Goal: Find specific page/section: Find specific page/section

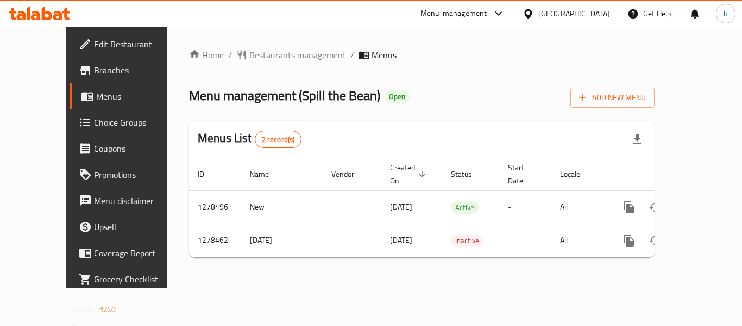
click at [572, 15] on div "[GEOGRAPHIC_DATA]" at bounding box center [575, 14] width 72 height 12
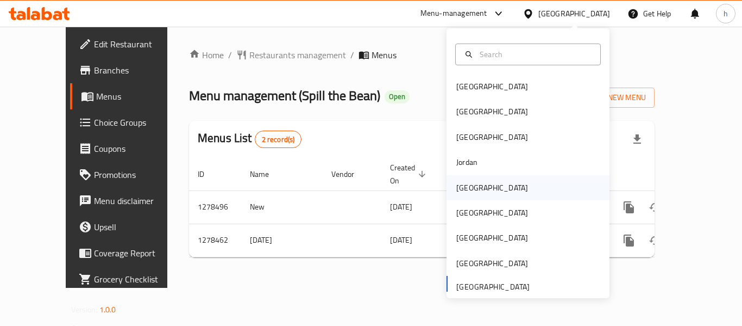
click at [461, 189] on div "[GEOGRAPHIC_DATA]" at bounding box center [492, 188] width 72 height 12
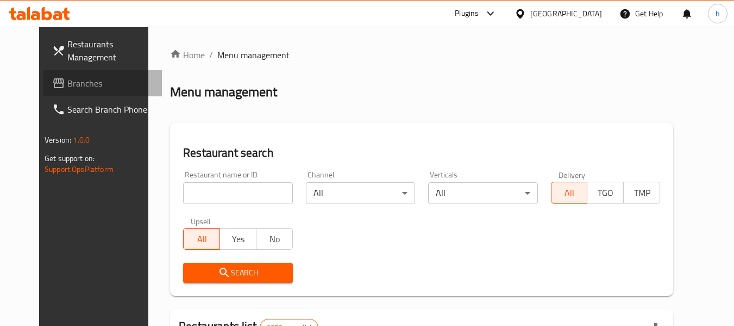
click at [67, 84] on span "Branches" at bounding box center [110, 83] width 86 height 13
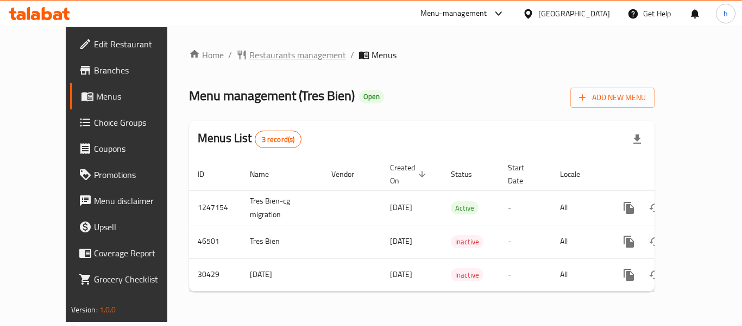
click at [261, 54] on span "Restaurants management" at bounding box center [297, 54] width 97 height 13
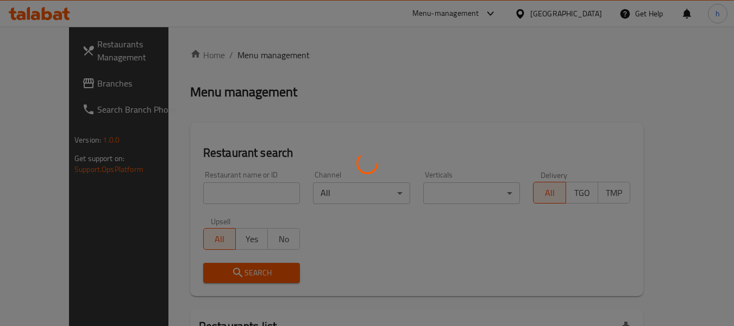
click at [192, 187] on div at bounding box center [367, 163] width 734 height 326
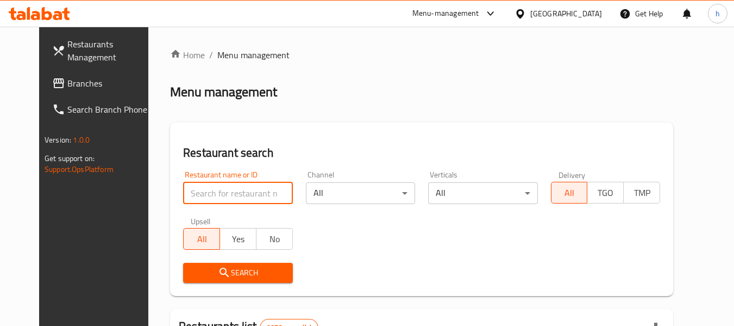
click at [192, 187] on input "search" at bounding box center [237, 193] width 109 height 22
paste input "15624"
type input "15624"
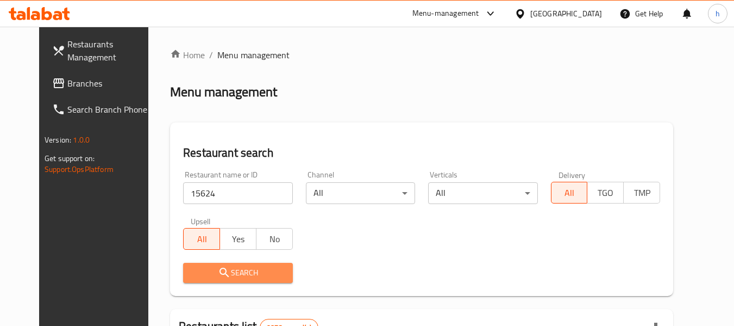
click at [220, 276] on icon "submit" at bounding box center [224, 271] width 9 height 9
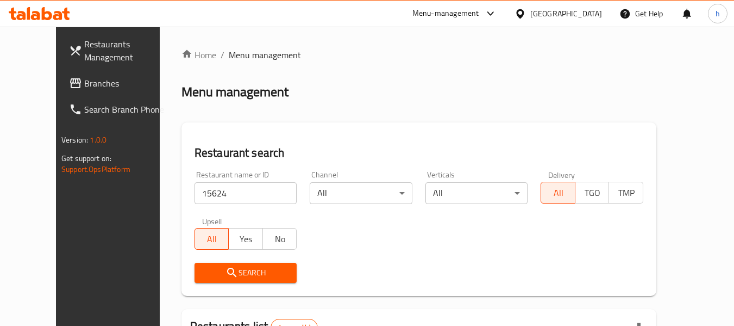
drag, startPoint x: 594, startPoint y: 10, endPoint x: 595, endPoint y: 26, distance: 15.8
click at [594, 10] on div "[GEOGRAPHIC_DATA]" at bounding box center [566, 14] width 72 height 12
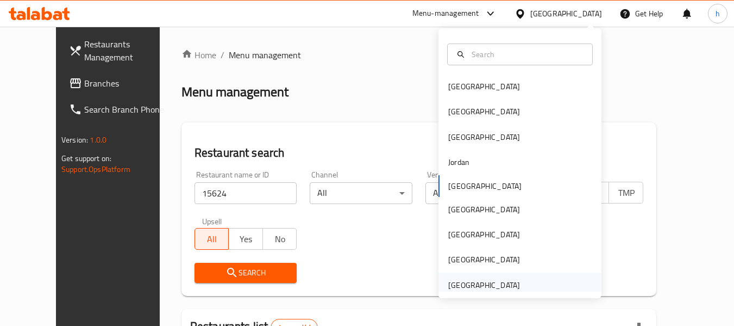
click at [456, 285] on div "[GEOGRAPHIC_DATA]" at bounding box center [484, 285] width 72 height 12
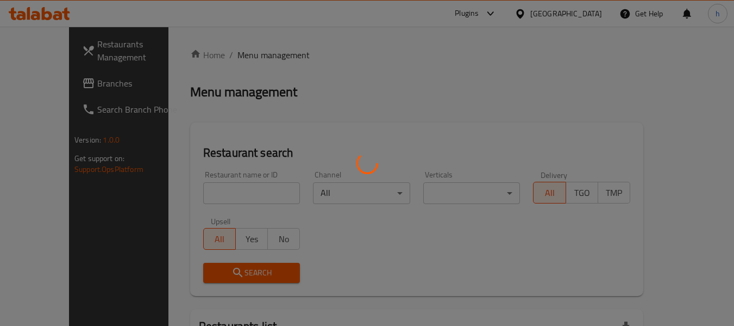
click at [40, 84] on div at bounding box center [367, 163] width 734 height 326
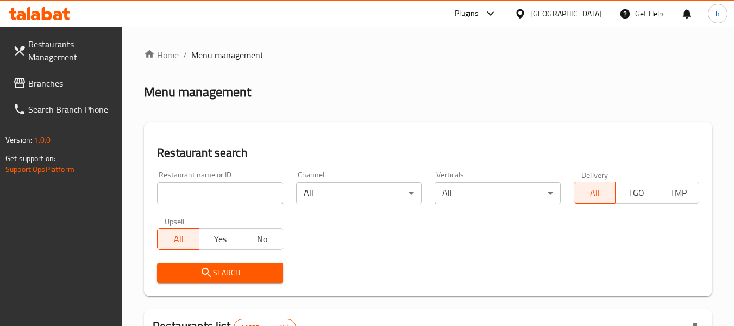
click at [30, 84] on span "Branches" at bounding box center [71, 83] width 86 height 13
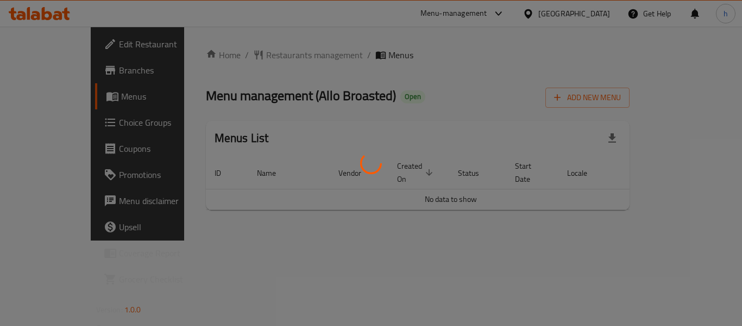
click at [255, 56] on div at bounding box center [371, 163] width 742 height 326
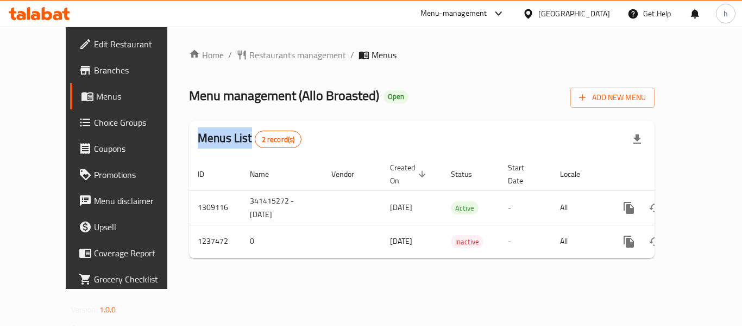
click at [255, 56] on div at bounding box center [371, 163] width 742 height 326
click at [255, 56] on span "Restaurants management" at bounding box center [297, 54] width 97 height 13
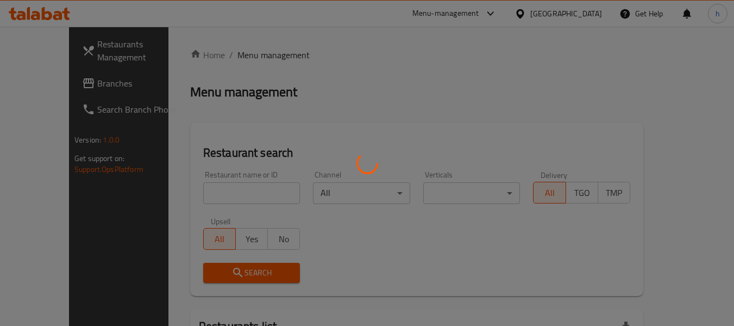
click at [255, 56] on div at bounding box center [367, 163] width 734 height 326
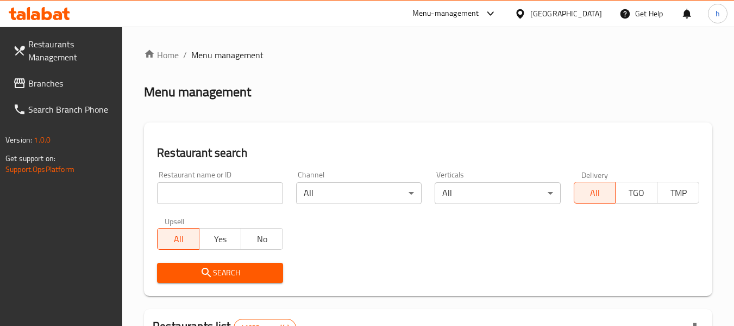
click at [203, 195] on div at bounding box center [367, 163] width 734 height 326
click at [203, 195] on input "search" at bounding box center [220, 193] width 126 height 22
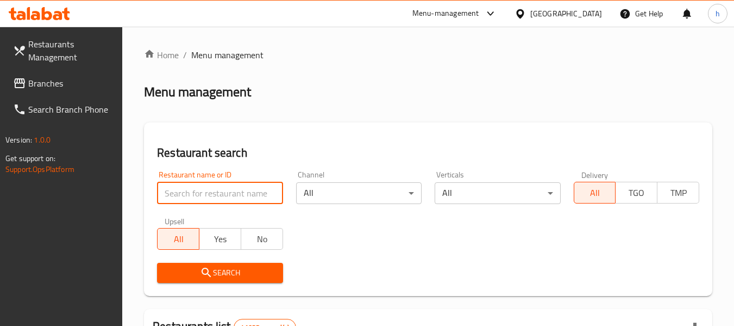
click at [203, 195] on input "search" at bounding box center [220, 193] width 126 height 22
paste input "679389"
type input "679389"
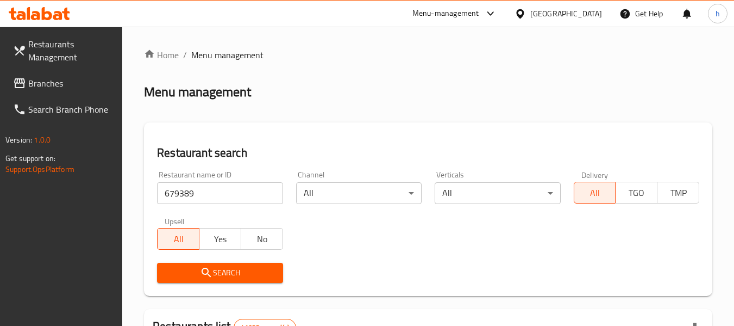
click at [207, 274] on icon "submit" at bounding box center [206, 272] width 13 height 13
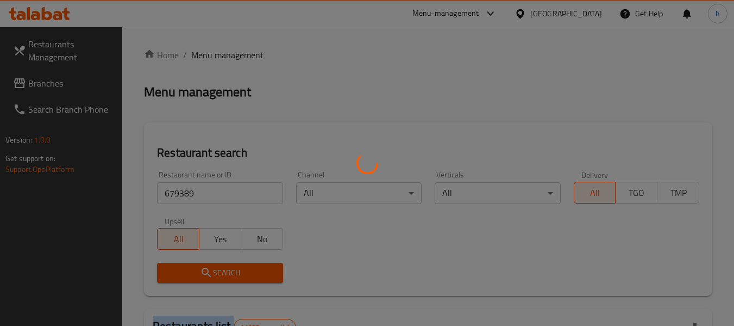
click at [207, 274] on div at bounding box center [367, 163] width 734 height 326
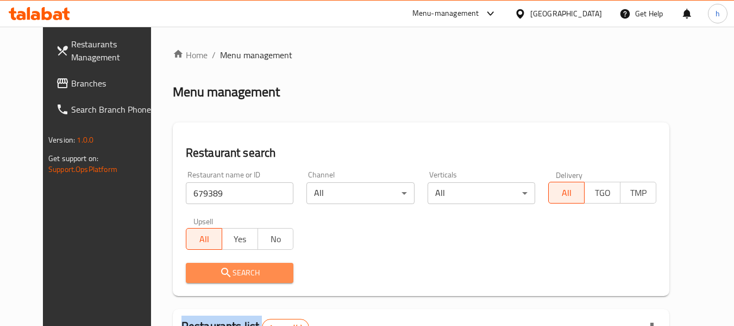
click at [237, 277] on span "Search" at bounding box center [240, 273] width 91 height 14
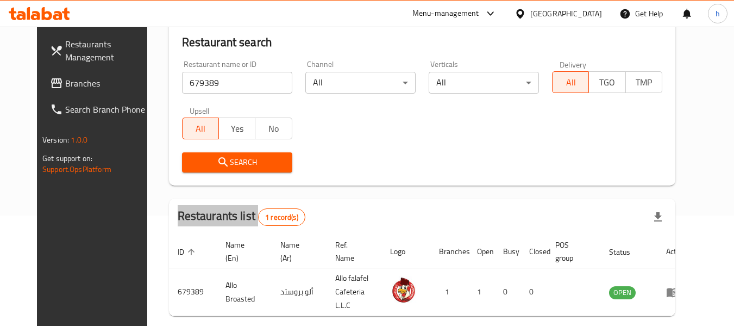
scroll to position [146, 0]
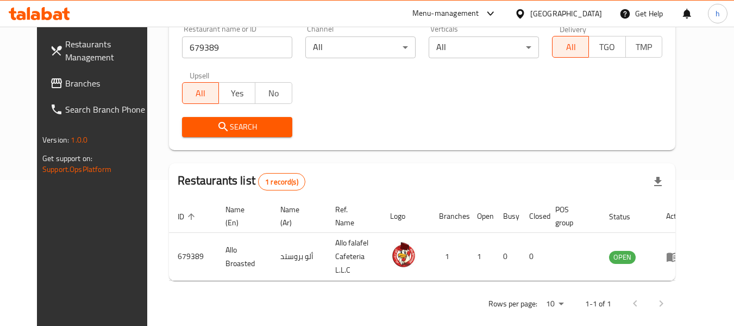
click at [588, 15] on div "[GEOGRAPHIC_DATA]" at bounding box center [566, 14] width 72 height 12
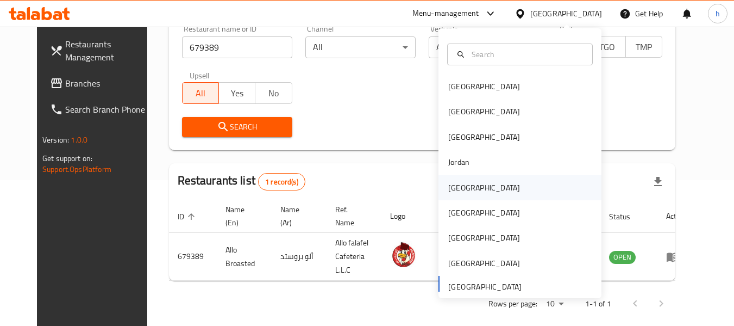
click at [474, 189] on div "[GEOGRAPHIC_DATA]" at bounding box center [520, 187] width 163 height 25
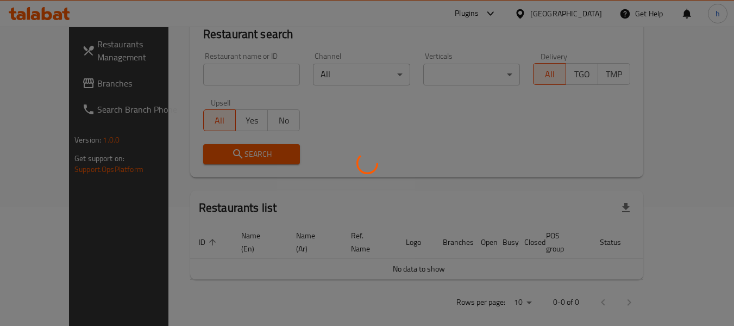
click at [52, 81] on div at bounding box center [367, 163] width 734 height 326
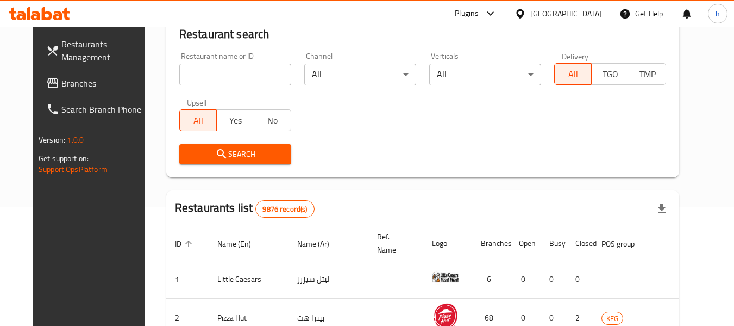
scroll to position [146, 0]
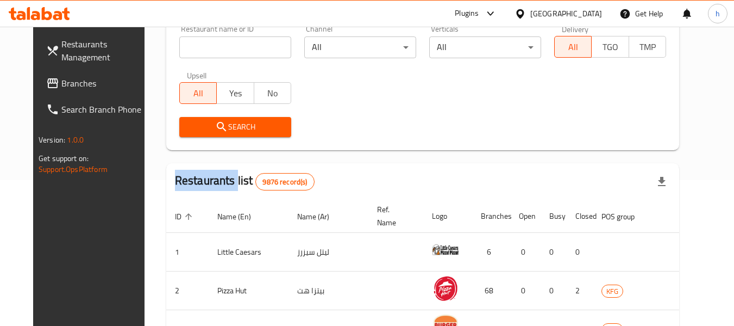
click at [52, 81] on div at bounding box center [367, 163] width 734 height 326
click at [61, 81] on span "Branches" at bounding box center [104, 83] width 86 height 13
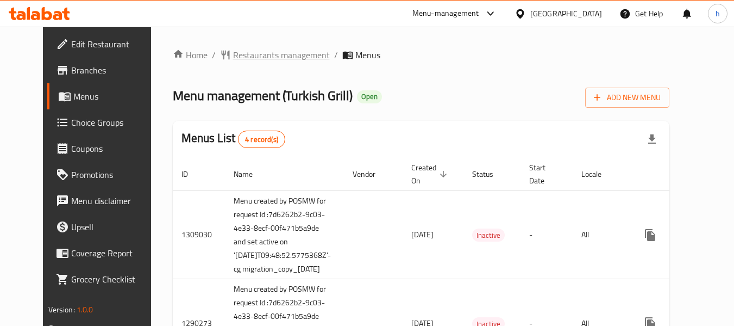
click at [273, 54] on span "Restaurants management" at bounding box center [281, 54] width 97 height 13
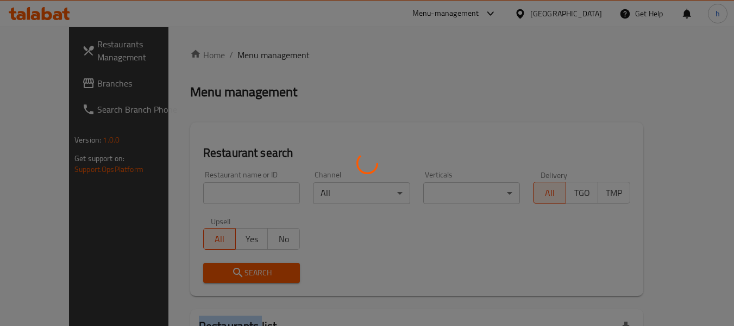
click at [273, 54] on div at bounding box center [367, 163] width 734 height 326
click at [207, 186] on div at bounding box center [367, 163] width 734 height 326
click at [208, 186] on div at bounding box center [367, 163] width 734 height 326
click at [208, 189] on div at bounding box center [367, 163] width 734 height 326
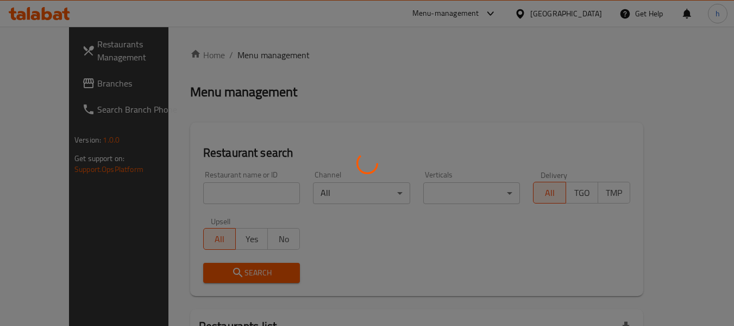
click at [211, 193] on div at bounding box center [367, 163] width 734 height 326
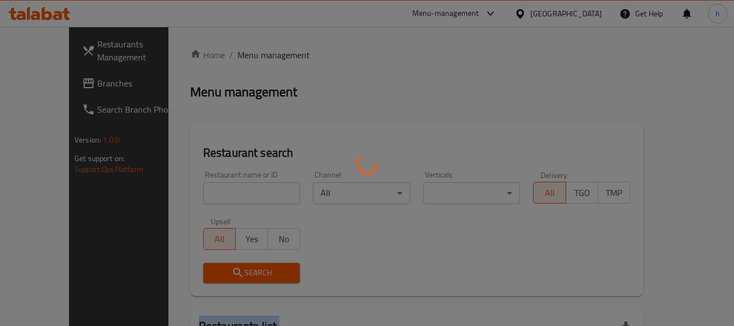
click at [211, 193] on div at bounding box center [367, 163] width 734 height 326
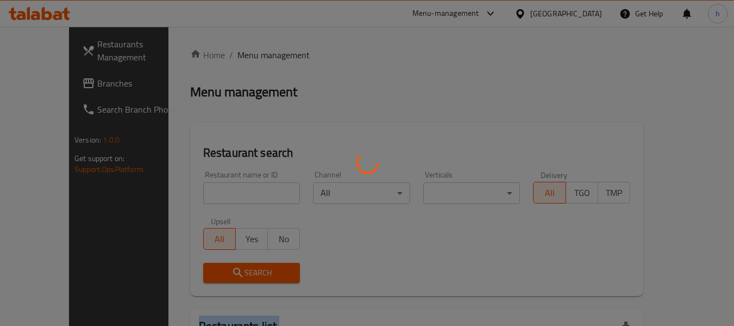
click at [211, 193] on div at bounding box center [367, 163] width 734 height 326
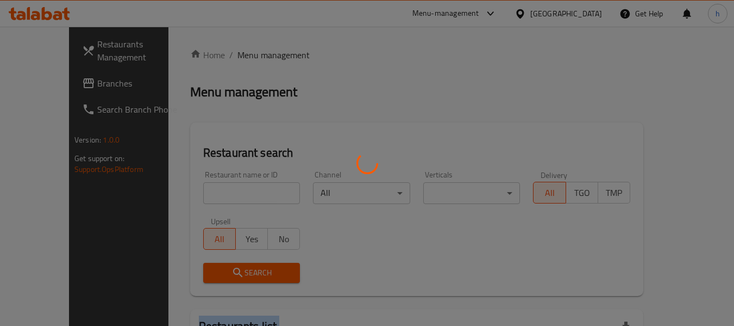
click at [212, 193] on div at bounding box center [367, 163] width 734 height 326
click at [214, 193] on div at bounding box center [367, 163] width 734 height 326
click at [215, 194] on div at bounding box center [367, 163] width 734 height 326
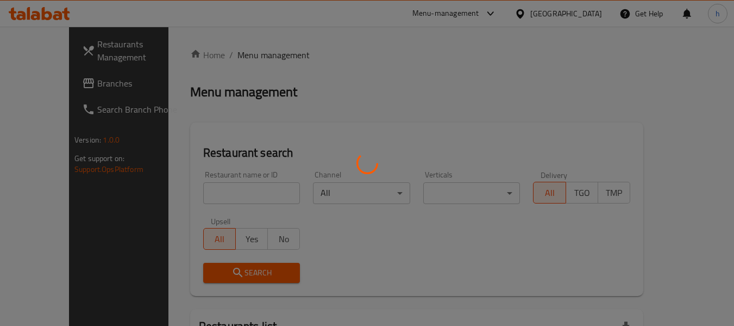
click at [216, 196] on div at bounding box center [367, 163] width 734 height 326
click at [215, 197] on div at bounding box center [367, 163] width 734 height 326
drag, startPoint x: 216, startPoint y: 193, endPoint x: 221, endPoint y: 172, distance: 22.4
click at [222, 171] on div at bounding box center [367, 163] width 734 height 326
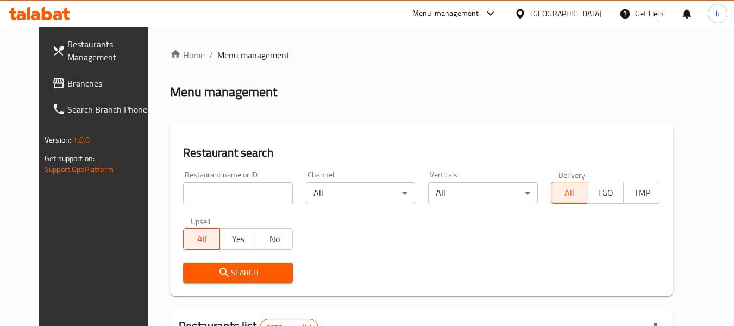
click at [229, 193] on input "search" at bounding box center [237, 193] width 109 height 22
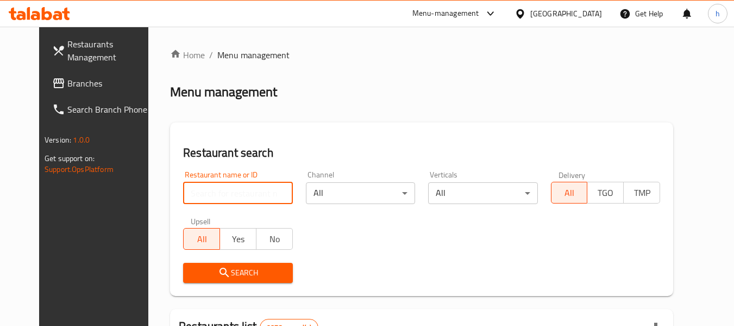
paste input "172"
type input "172"
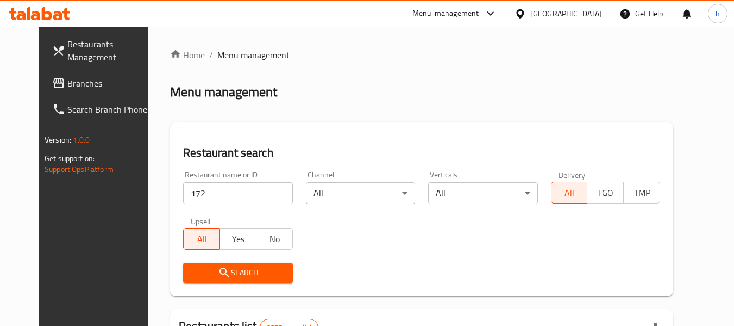
click at [234, 270] on span "Search" at bounding box center [238, 273] width 92 height 14
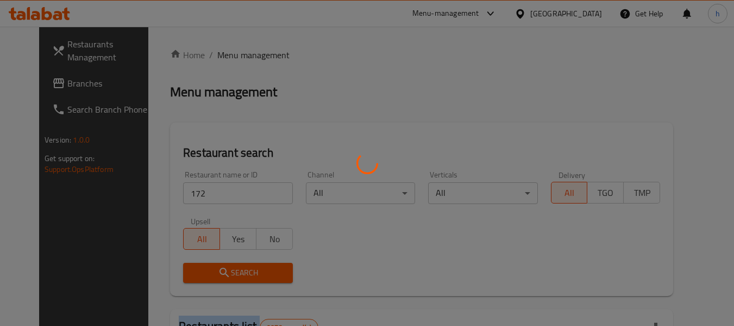
click at [234, 270] on div at bounding box center [367, 163] width 734 height 326
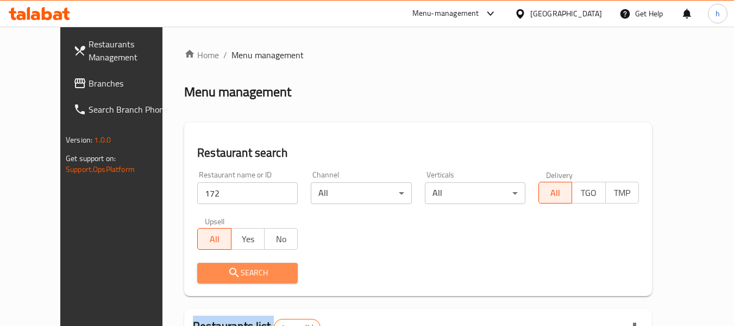
click at [226, 267] on span "Search" at bounding box center [247, 273] width 83 height 14
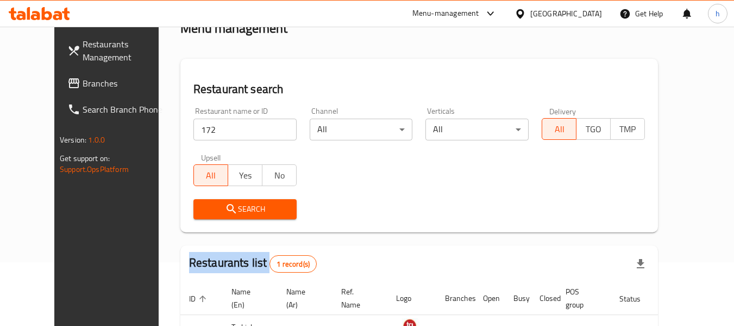
scroll to position [133, 0]
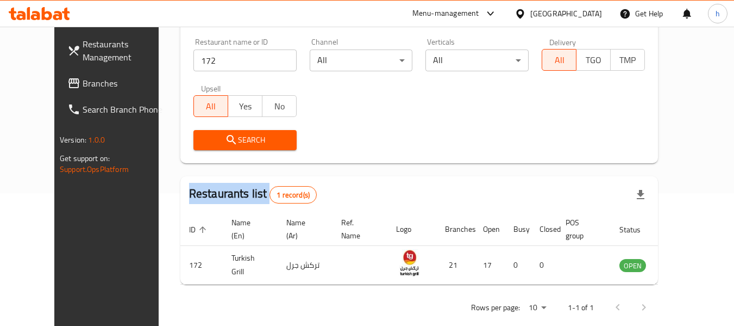
click at [83, 83] on span "Branches" at bounding box center [126, 83] width 86 height 13
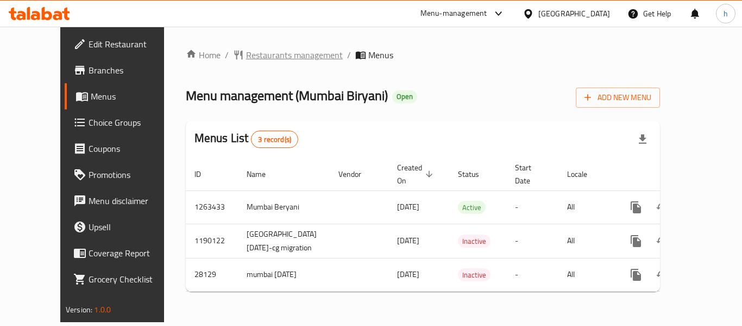
click at [253, 53] on span "Restaurants management" at bounding box center [294, 54] width 97 height 13
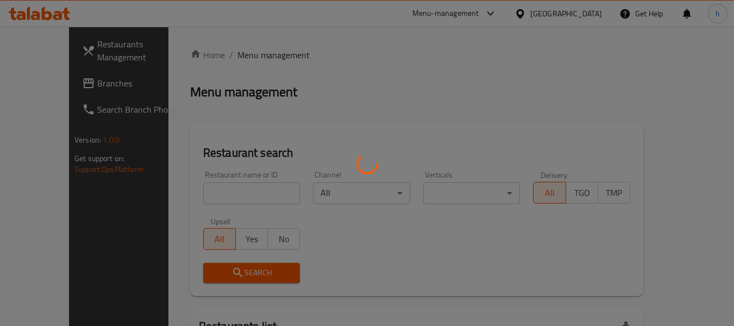
click at [253, 53] on div at bounding box center [367, 163] width 734 height 326
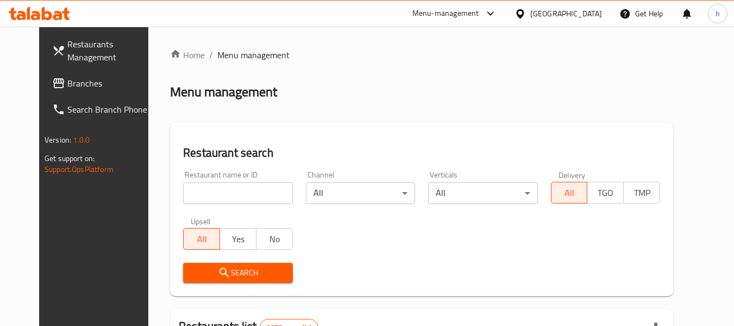
click at [216, 195] on input "search" at bounding box center [237, 193] width 109 height 22
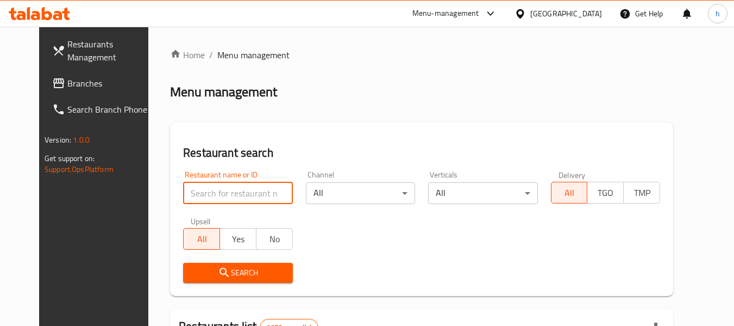
click at [216, 195] on input "search" at bounding box center [237, 193] width 109 height 22
paste input "14709"
type input "14709"
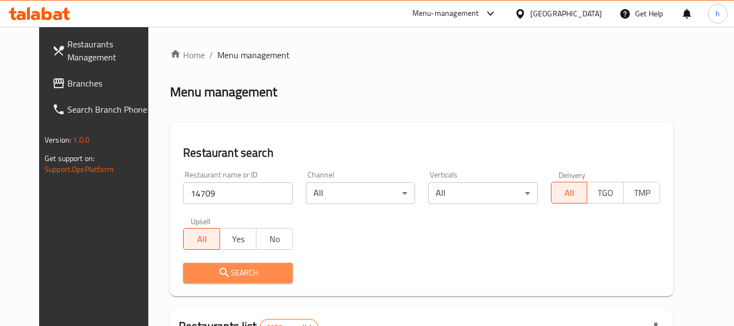
click at [245, 272] on span "Search" at bounding box center [238, 273] width 92 height 14
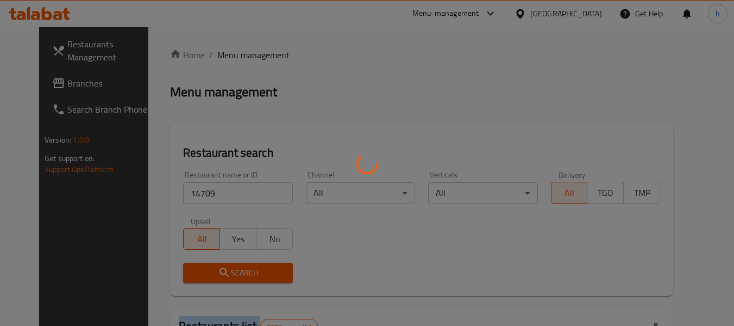
click at [245, 272] on div at bounding box center [367, 163] width 734 height 326
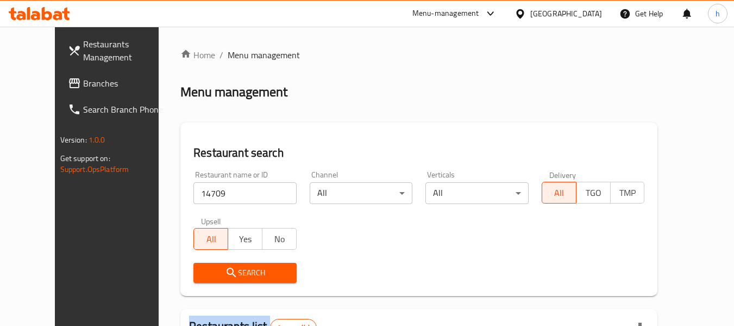
click at [255, 268] on span "Search" at bounding box center [245, 273] width 86 height 14
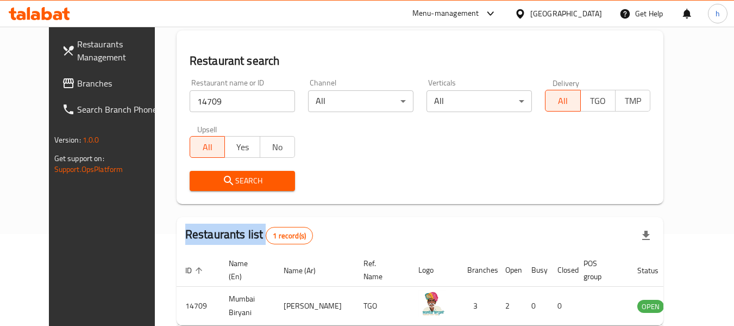
scroll to position [146, 0]
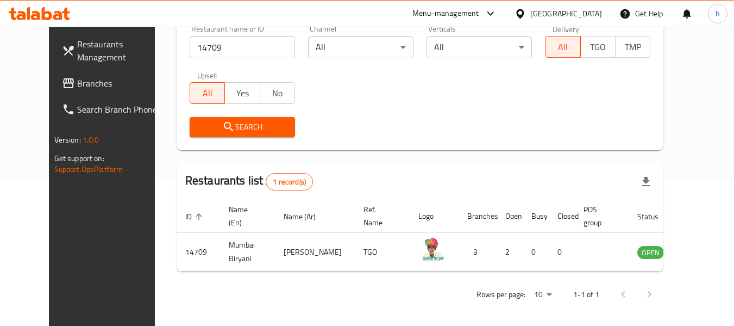
click at [584, 15] on div "[GEOGRAPHIC_DATA]" at bounding box center [566, 14] width 72 height 12
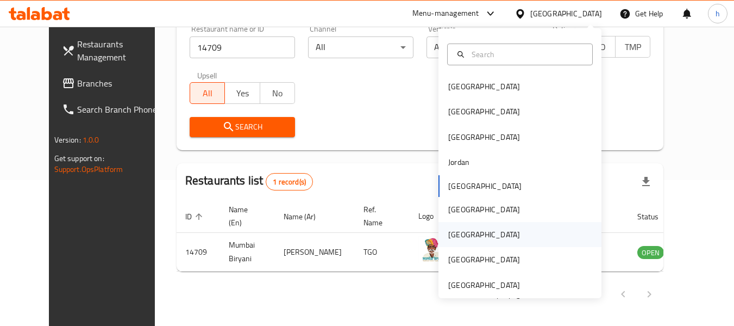
click at [452, 233] on div "[GEOGRAPHIC_DATA]" at bounding box center [484, 234] width 72 height 12
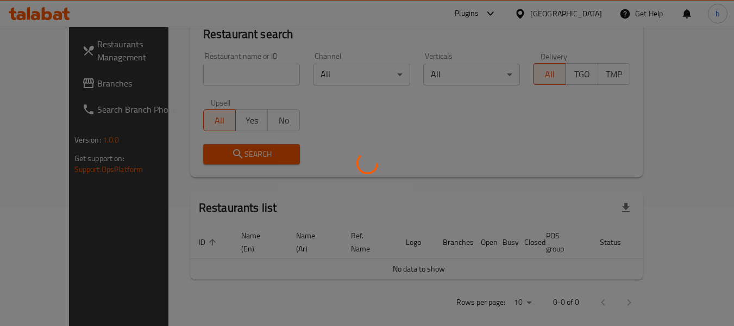
click at [43, 81] on div at bounding box center [367, 163] width 734 height 326
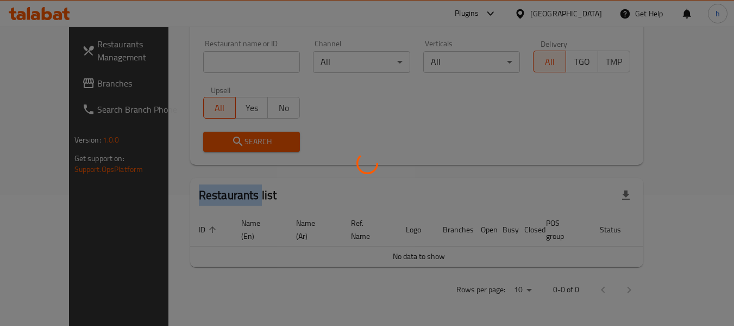
click at [43, 81] on div at bounding box center [367, 163] width 734 height 326
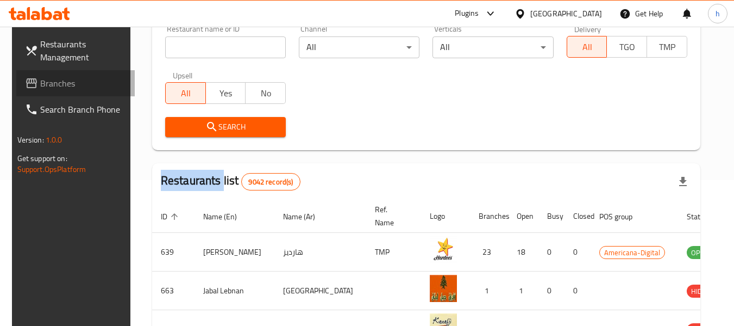
click at [43, 81] on span "Branches" at bounding box center [83, 83] width 86 height 13
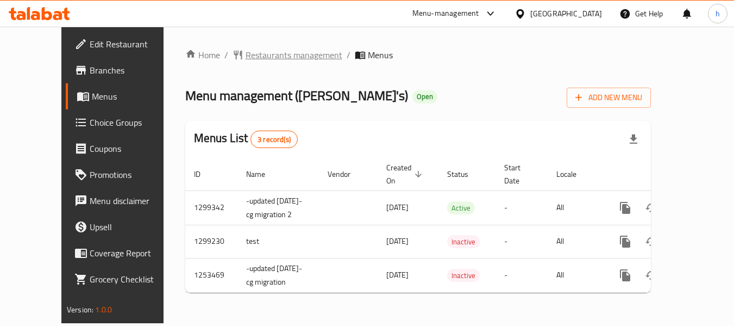
click at [246, 49] on span "Restaurants management" at bounding box center [294, 54] width 97 height 13
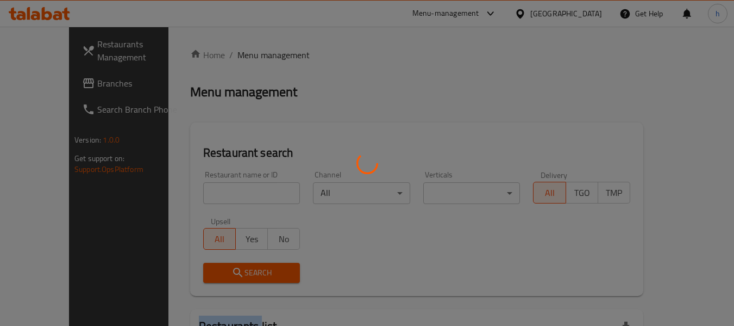
click at [235, 49] on div at bounding box center [367, 163] width 734 height 326
click at [196, 191] on div at bounding box center [367, 163] width 734 height 326
click at [196, 190] on div at bounding box center [367, 163] width 734 height 326
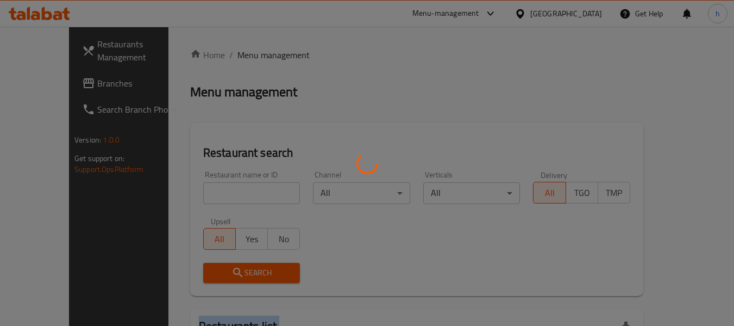
click at [196, 190] on div at bounding box center [367, 163] width 734 height 326
click at [208, 183] on div at bounding box center [367, 163] width 734 height 326
click at [184, 191] on div at bounding box center [367, 163] width 734 height 326
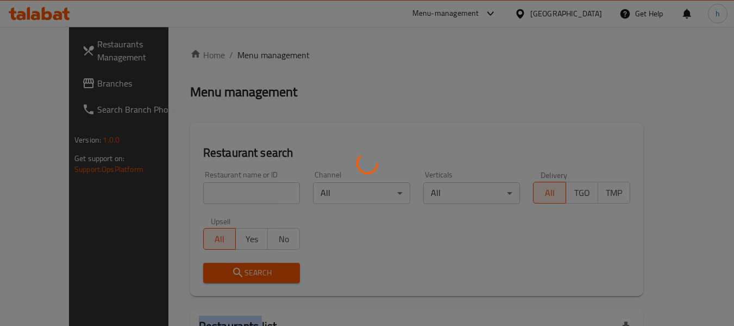
click at [184, 191] on div at bounding box center [367, 163] width 734 height 326
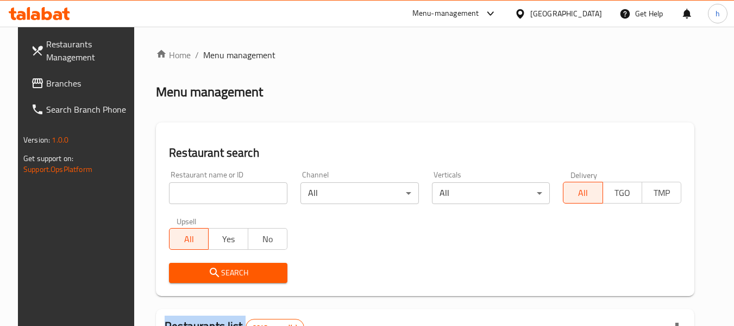
click at [184, 191] on div at bounding box center [367, 163] width 734 height 326
click at [184, 191] on input "search" at bounding box center [228, 193] width 118 height 22
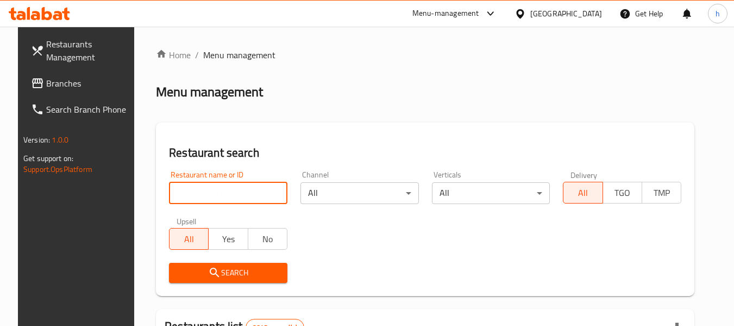
click at [184, 191] on input "search" at bounding box center [228, 193] width 118 height 22
paste input "2761"
type input "2761"
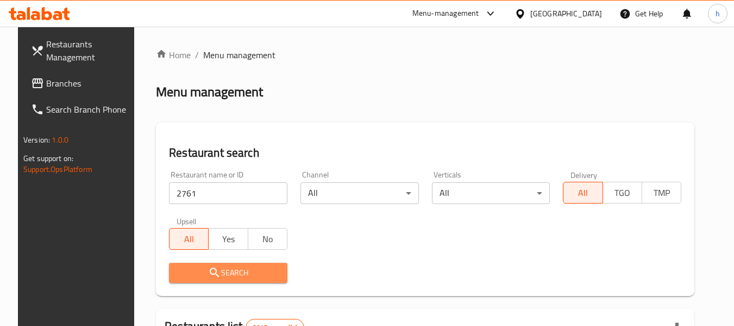
click at [218, 274] on span "Search" at bounding box center [228, 273] width 101 height 14
click at [218, 274] on div at bounding box center [367, 163] width 734 height 326
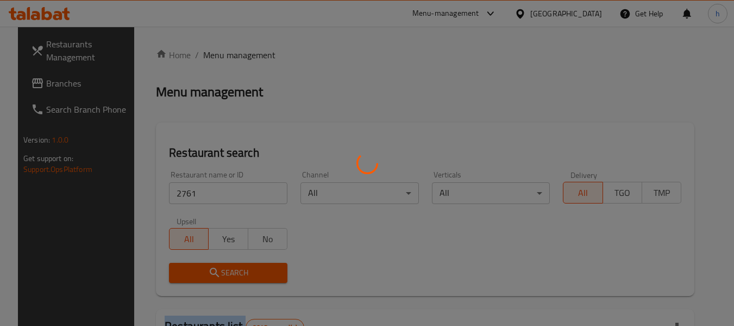
click at [218, 274] on div at bounding box center [367, 163] width 734 height 326
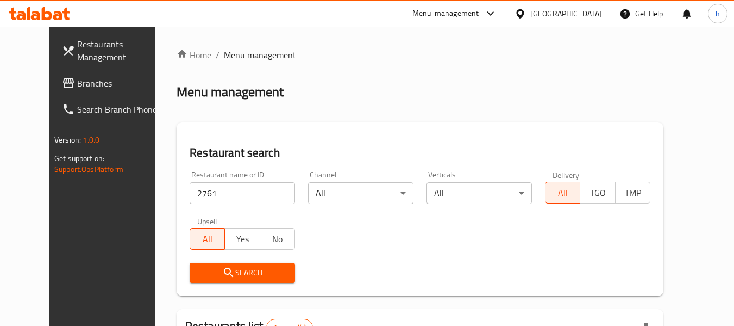
click at [588, 10] on div "Qatar" at bounding box center [566, 14] width 72 height 12
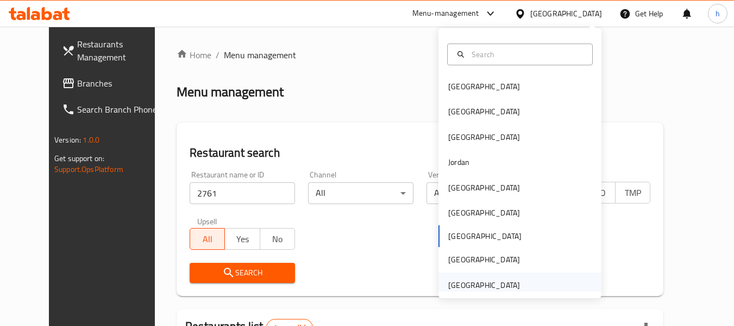
click at [460, 283] on div "[GEOGRAPHIC_DATA]" at bounding box center [484, 285] width 72 height 12
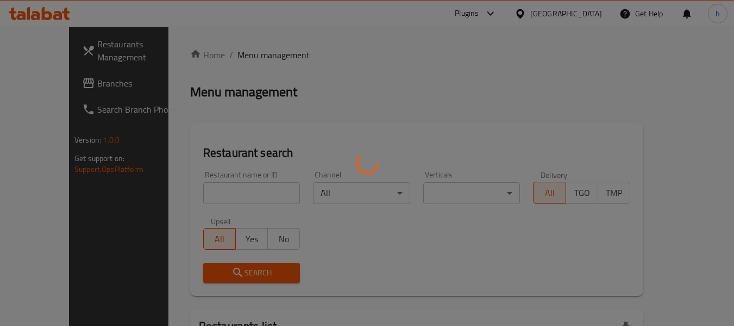
click at [57, 82] on div at bounding box center [367, 163] width 734 height 326
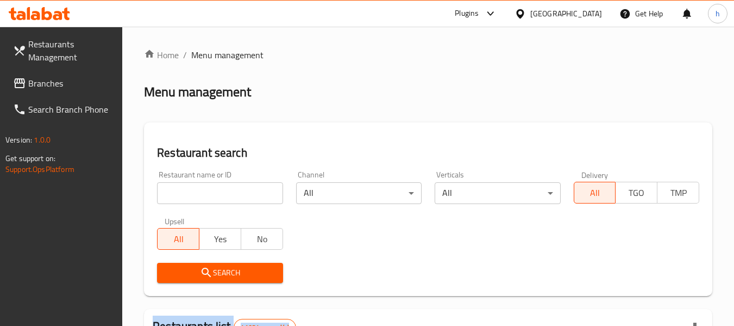
click at [61, 83] on span "Branches" at bounding box center [71, 83] width 86 height 13
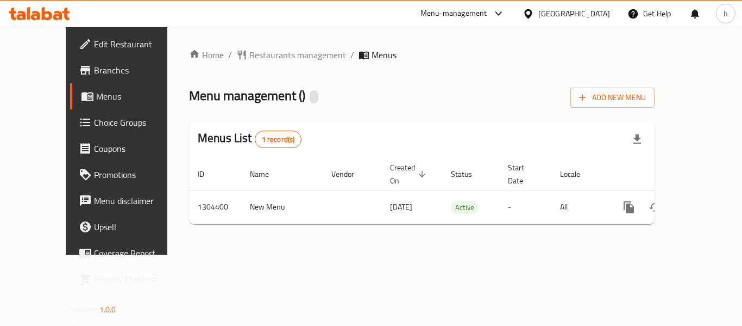
click at [249, 55] on div at bounding box center [371, 163] width 742 height 326
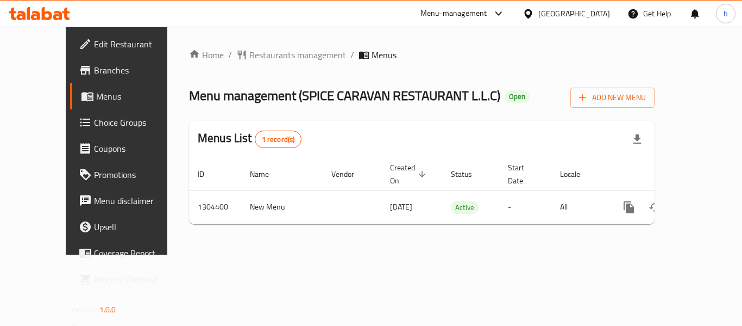
click at [249, 55] on span "Restaurants management" at bounding box center [297, 54] width 97 height 13
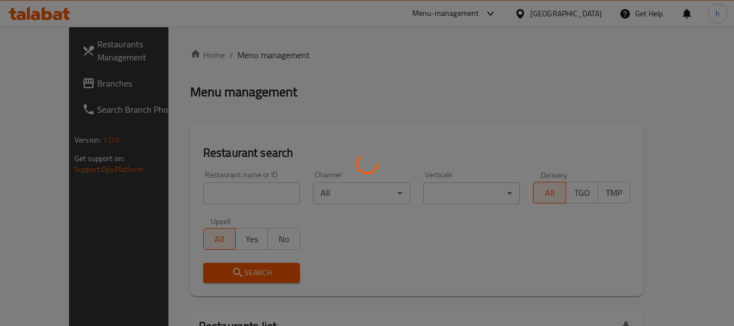
click at [249, 55] on div at bounding box center [367, 163] width 734 height 326
click at [205, 195] on div at bounding box center [367, 163] width 734 height 326
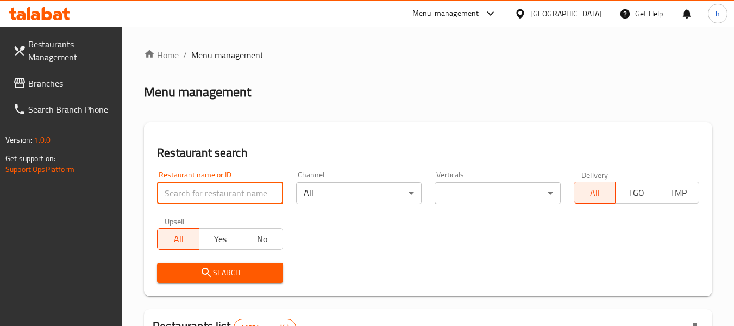
click at [205, 193] on input "search" at bounding box center [220, 193] width 126 height 22
paste input "703218"
type input "703218"
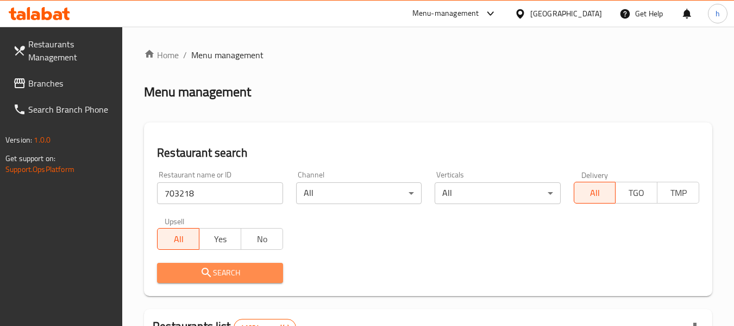
click at [220, 266] on span "Search" at bounding box center [220, 273] width 108 height 14
click at [220, 266] on div at bounding box center [367, 163] width 734 height 326
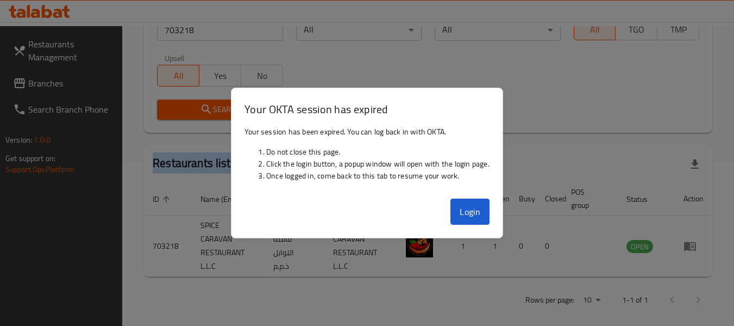
scroll to position [159, 0]
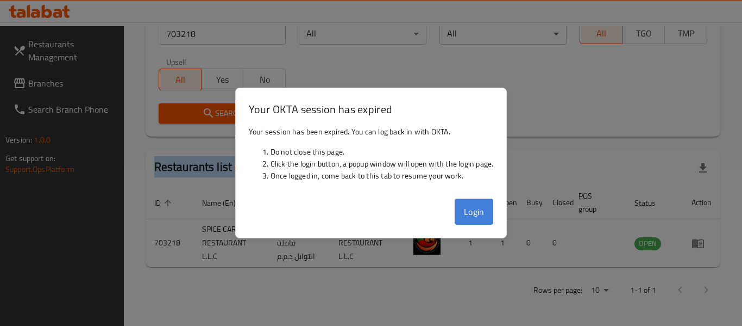
click at [484, 210] on button "Login" at bounding box center [474, 211] width 39 height 26
click at [464, 208] on button "Login" at bounding box center [474, 211] width 39 height 26
click at [483, 211] on button "Login" at bounding box center [474, 211] width 39 height 26
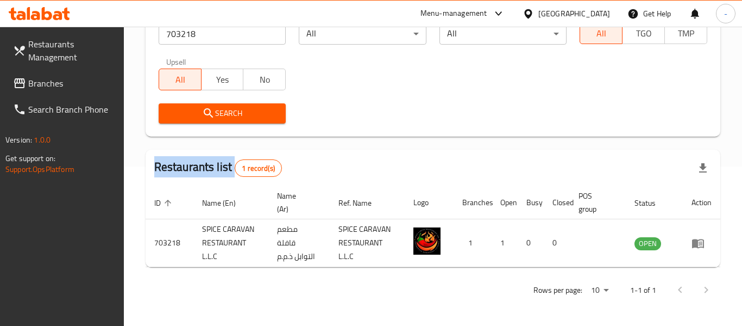
click at [468, 213] on th "Branches" at bounding box center [473, 202] width 38 height 33
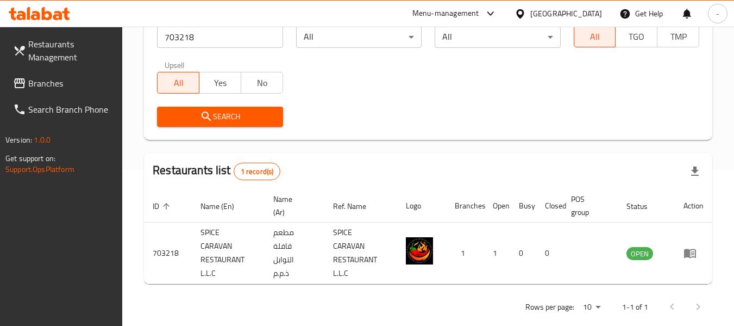
scroll to position [0, 0]
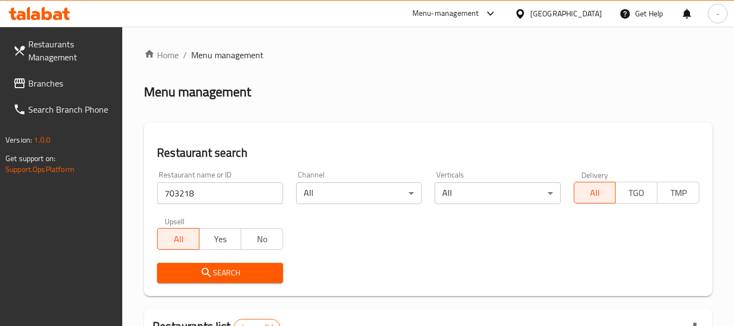
click at [49, 78] on span "Branches" at bounding box center [71, 83] width 86 height 13
